Goal: Task Accomplishment & Management: Use online tool/utility

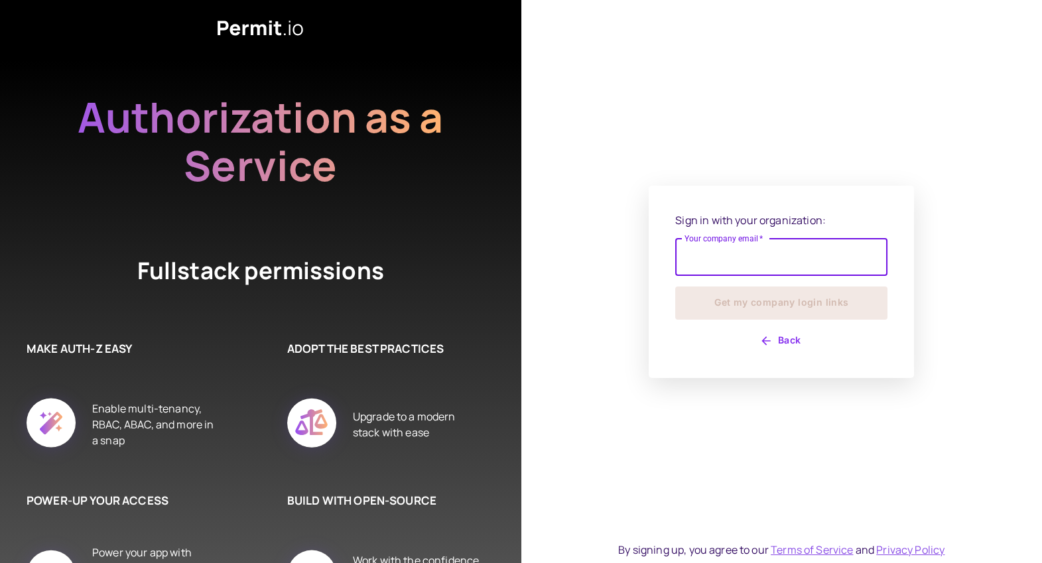
click at [736, 271] on input "Your company email   *" at bounding box center [781, 257] width 212 height 37
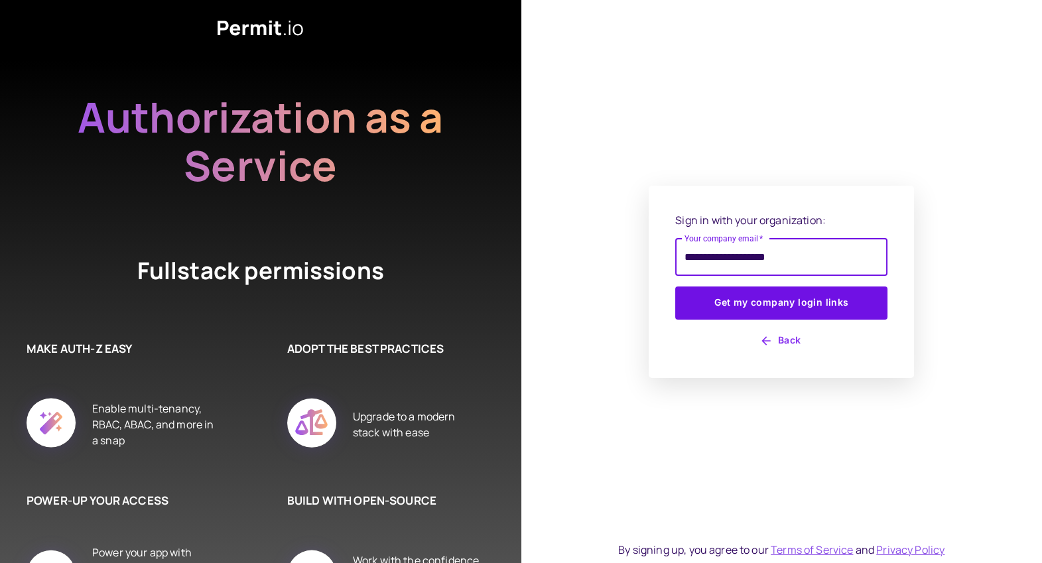
type input "**********"
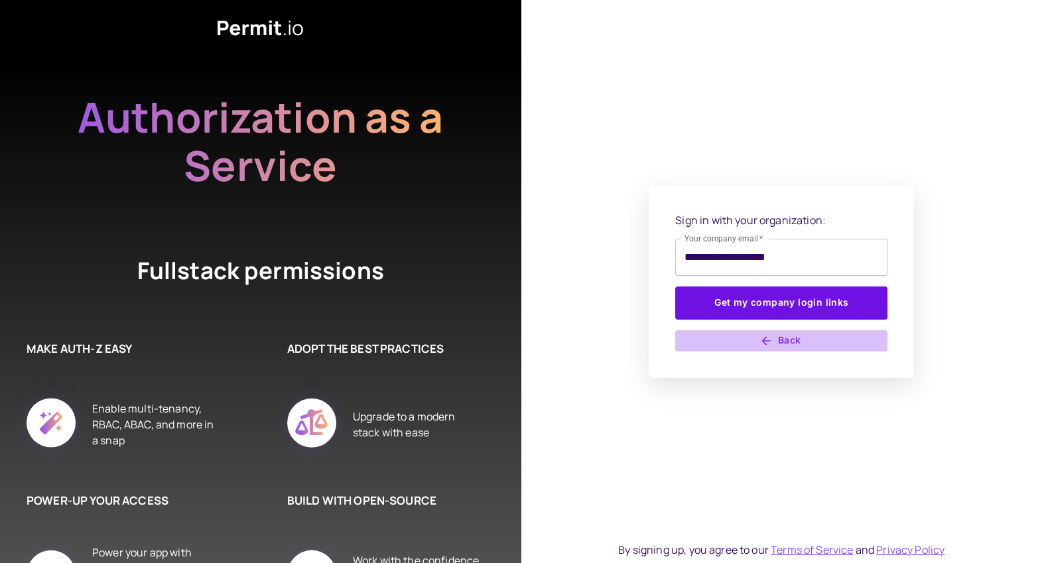
click at [793, 336] on button "Back" at bounding box center [781, 340] width 212 height 21
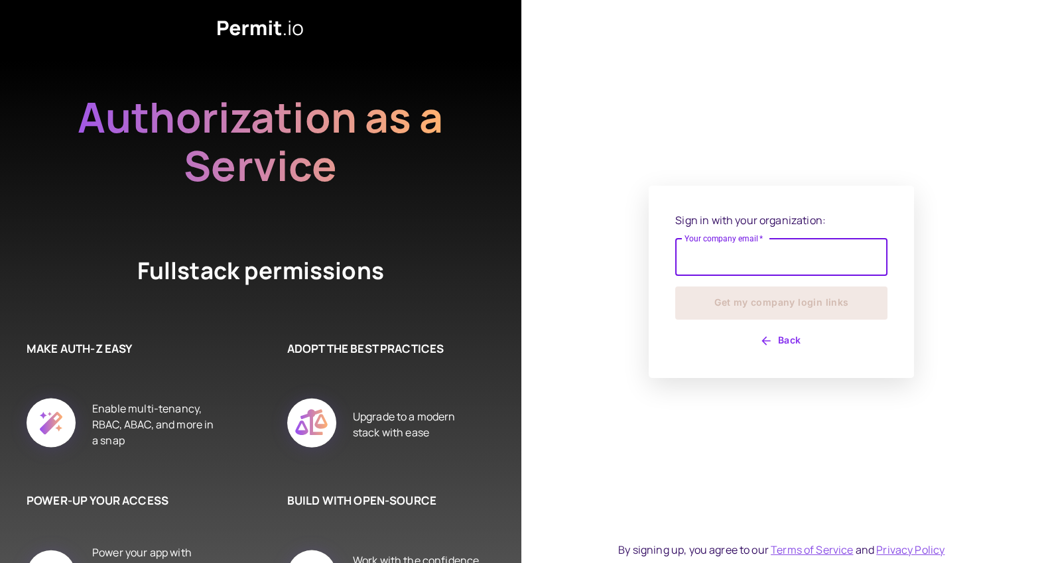
click at [692, 265] on input "Your company email   *" at bounding box center [781, 257] width 212 height 37
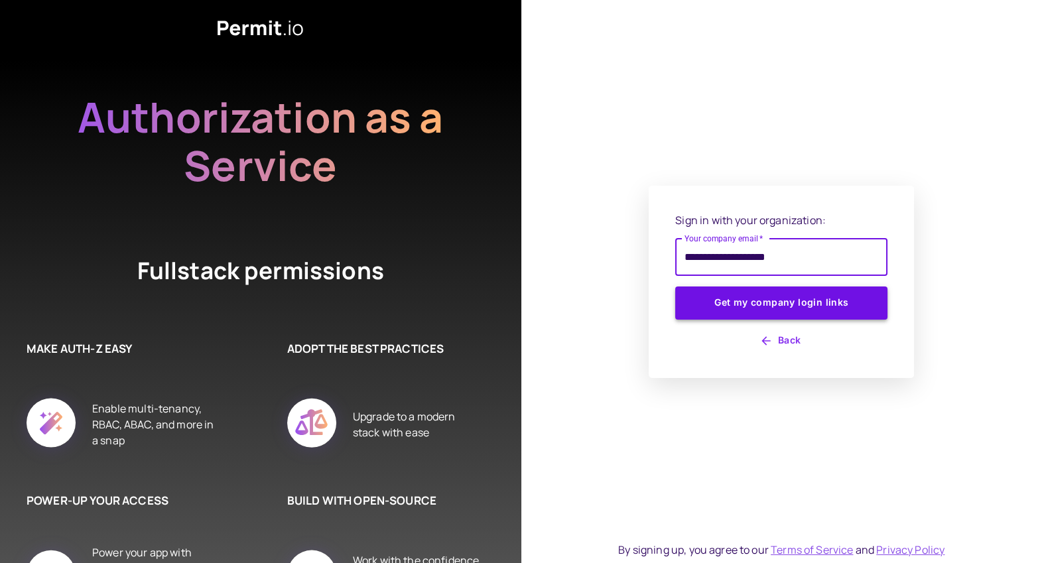
type input "**********"
click at [748, 306] on button "Get my company login links" at bounding box center [781, 303] width 212 height 33
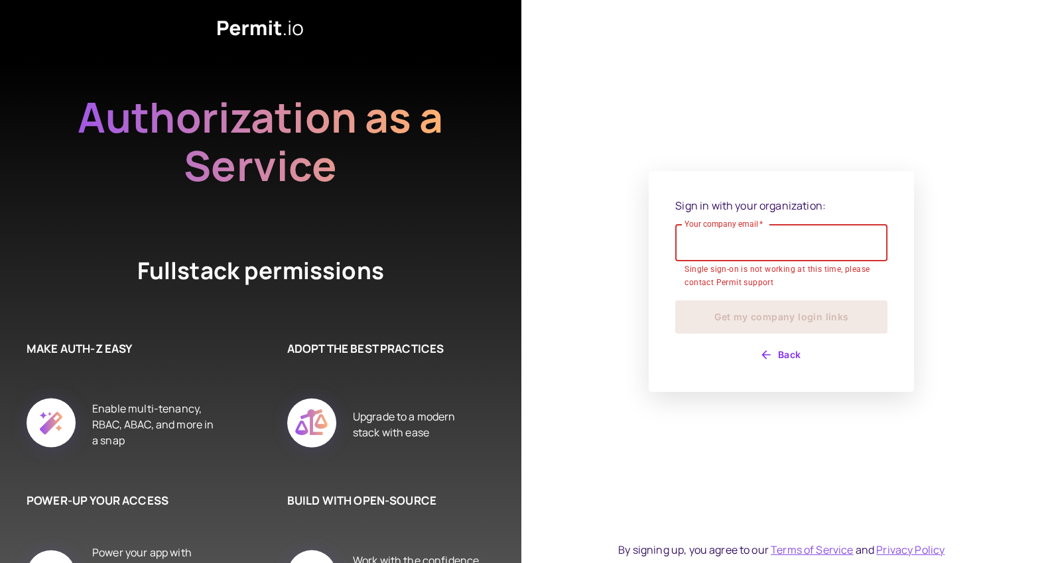
click at [770, 353] on icon "button" at bounding box center [766, 354] width 13 height 13
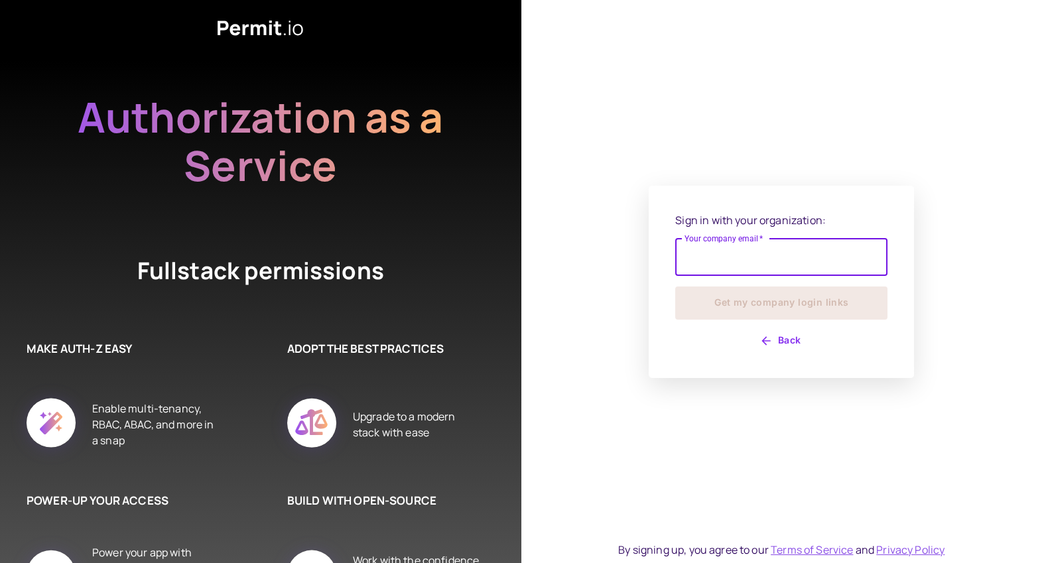
click at [770, 348] on button "Back" at bounding box center [781, 340] width 212 height 21
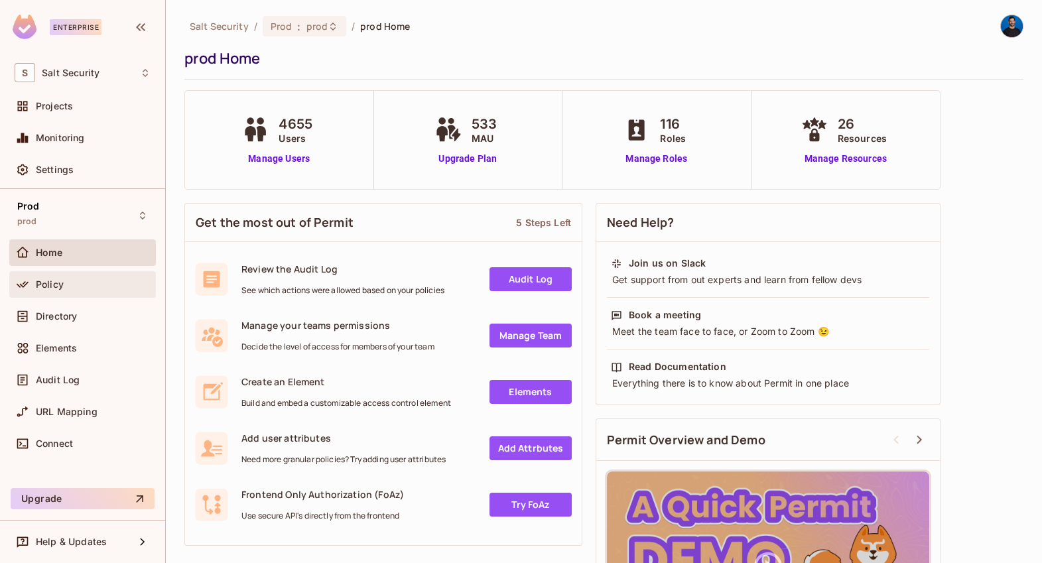
click at [117, 285] on div "Policy" at bounding box center [93, 284] width 115 height 11
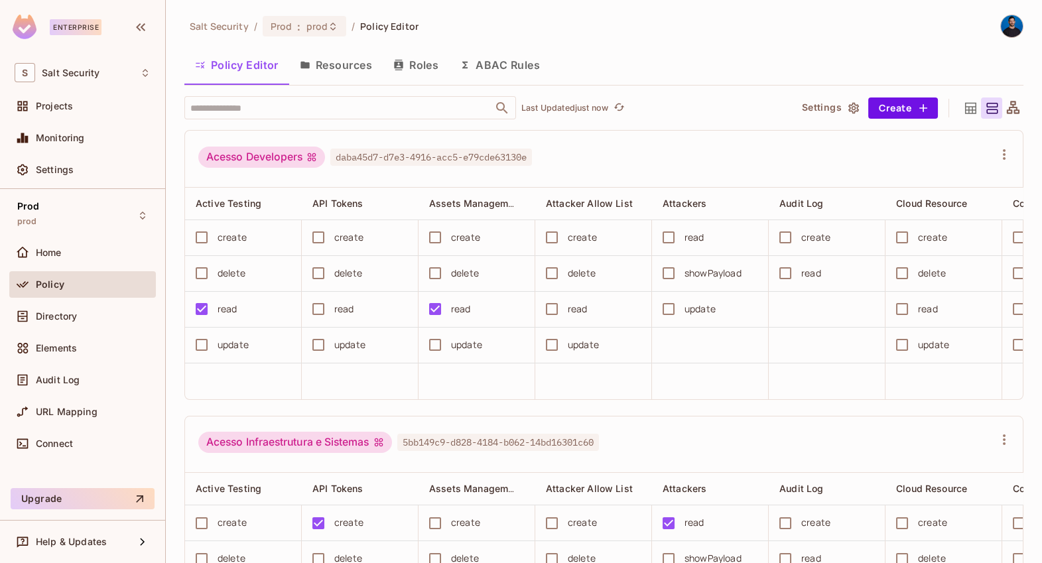
click at [343, 74] on button "Resources" at bounding box center [336, 64] width 94 height 33
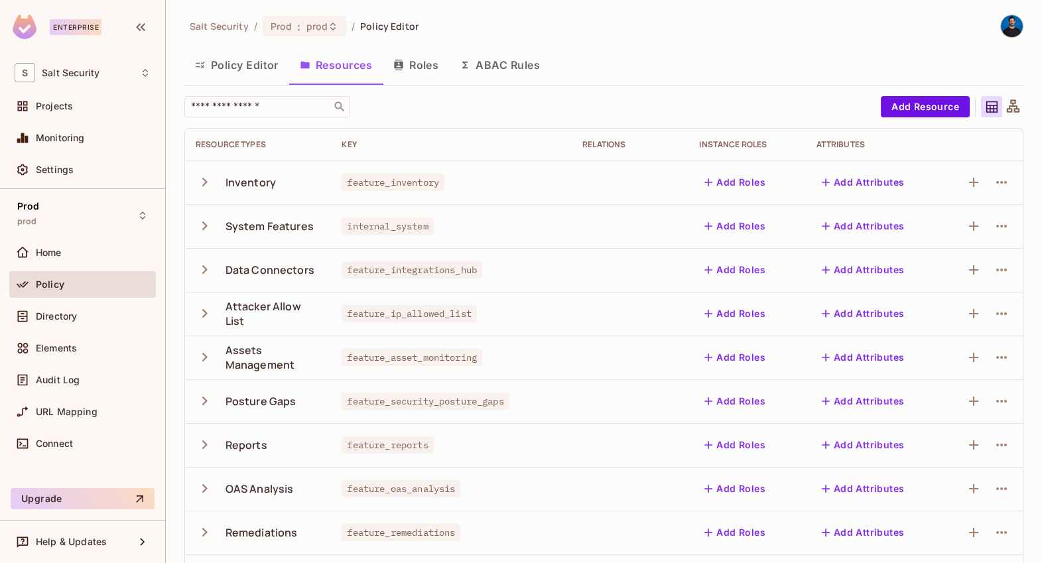
click at [403, 70] on button "Roles" at bounding box center [416, 64] width 66 height 33
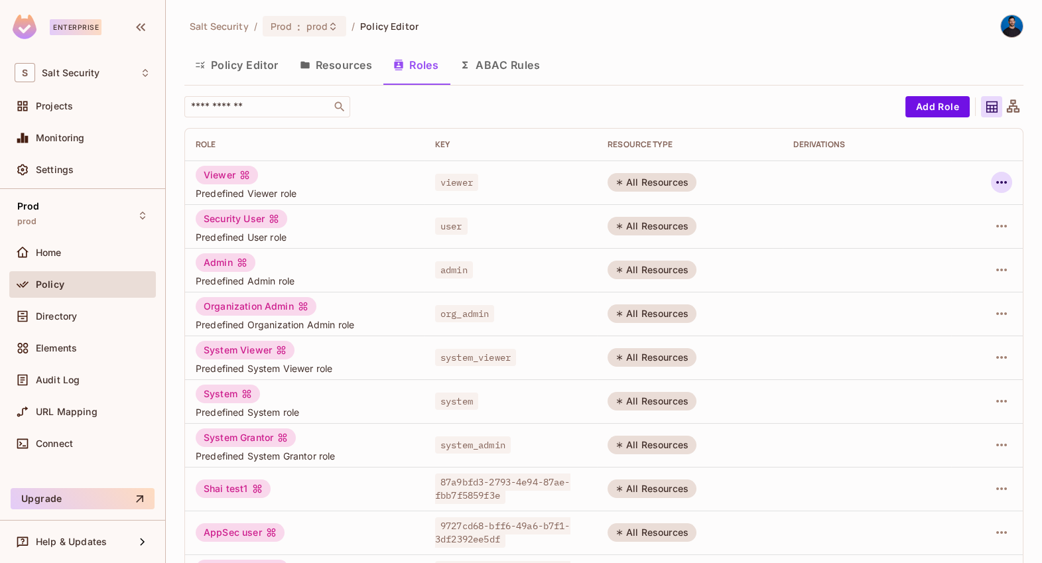
click at [1004, 184] on icon "button" at bounding box center [1002, 182] width 16 height 16
click at [745, 76] on div at bounding box center [521, 281] width 1042 height 563
drag, startPoint x: 641, startPoint y: 78, endPoint x: 658, endPoint y: 33, distance: 48.1
click at [658, 33] on div "Salt Security / Prod : prod / Policy Editor Policy Editor Resources Roles ABAC …" at bounding box center [603, 444] width 839 height 858
click at [251, 75] on button "Policy Editor" at bounding box center [236, 64] width 105 height 33
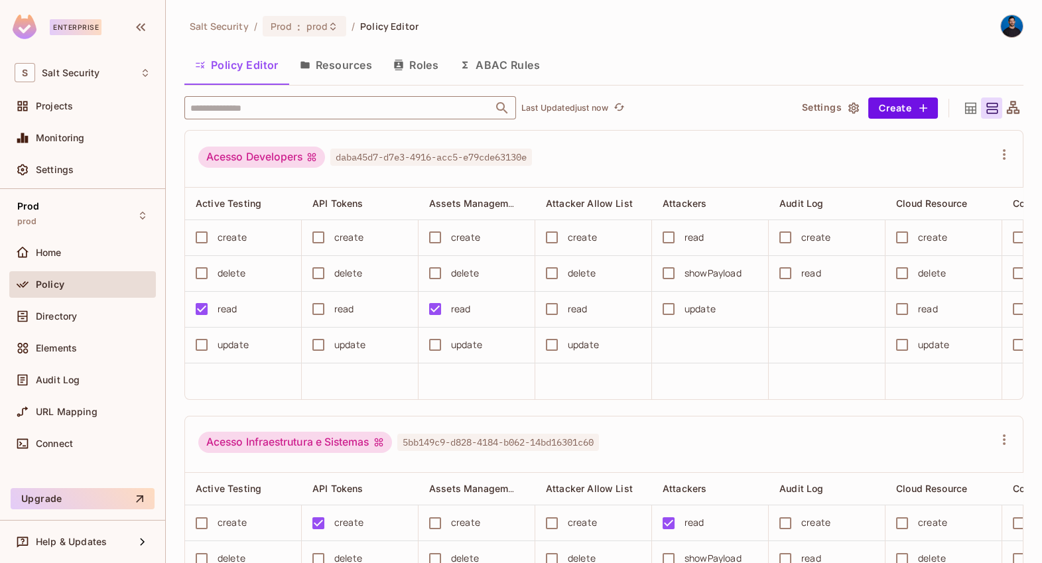
click at [370, 108] on input "text" at bounding box center [338, 107] width 303 height 23
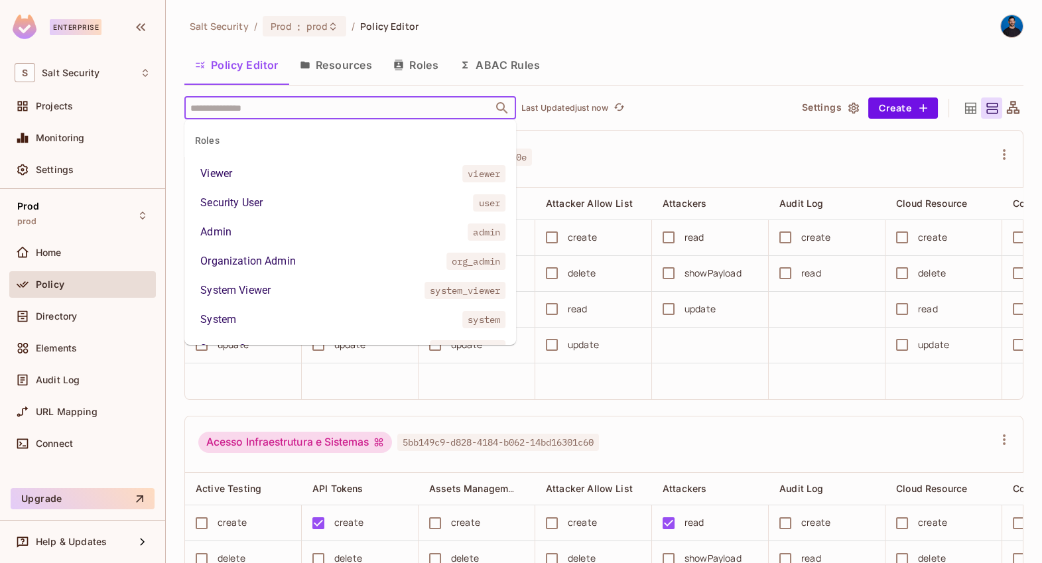
click at [679, 130] on div "Acesso Developers daba45d7-d7e3-4916-acc5-e79cde63130e Active Testing API Token…" at bounding box center [603, 265] width 839 height 270
click at [318, 107] on input "text" at bounding box center [338, 107] width 303 height 23
click at [721, 76] on div "Policy Editor Resources Roles ABAC Rules" at bounding box center [603, 64] width 839 height 33
